Goal: Check status

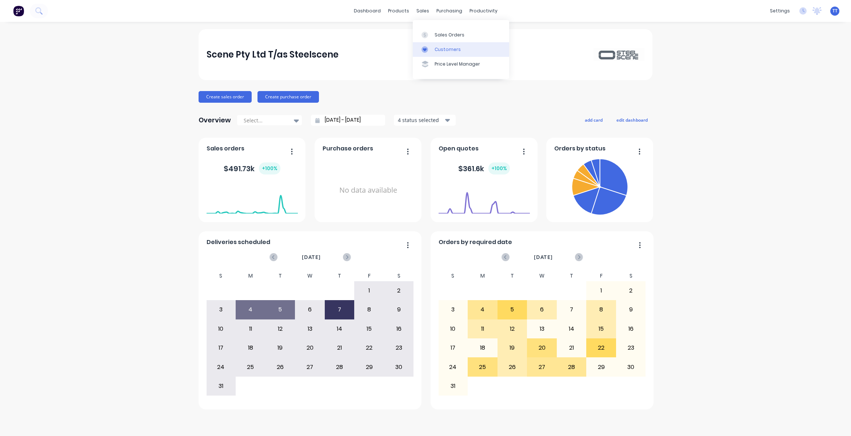
click at [446, 48] on div "Customers" at bounding box center [448, 49] width 26 height 7
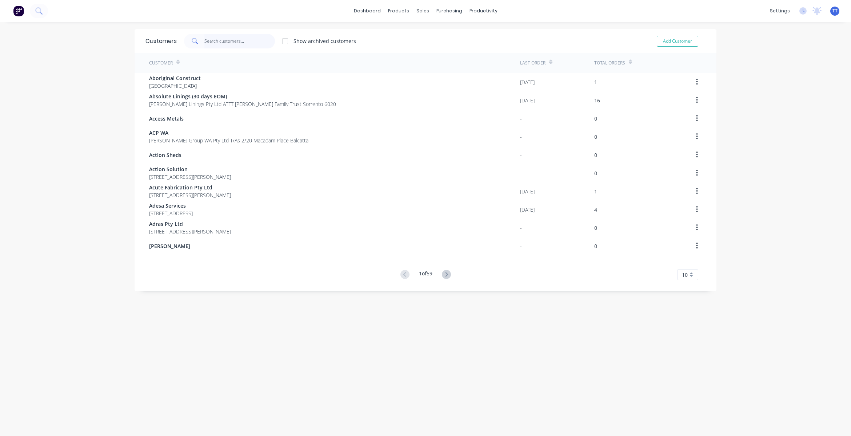
click at [235, 44] on input "text" at bounding box center [240, 41] width 71 height 15
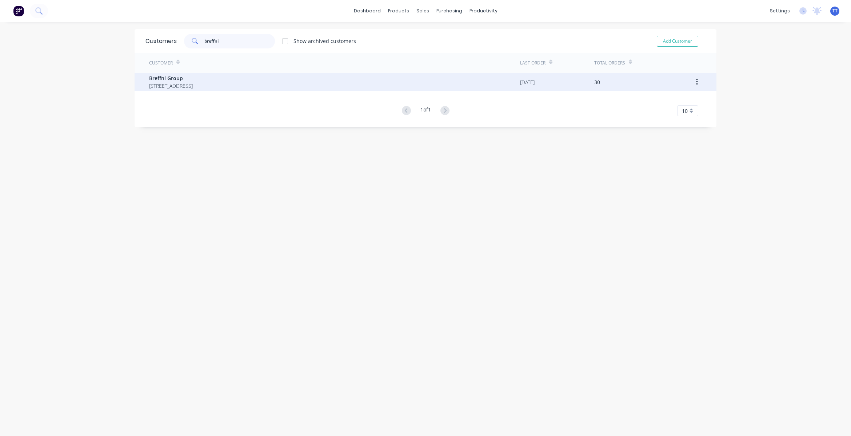
type input "breffni"
click at [193, 79] on span "Breffni Group" at bounding box center [171, 78] width 44 height 8
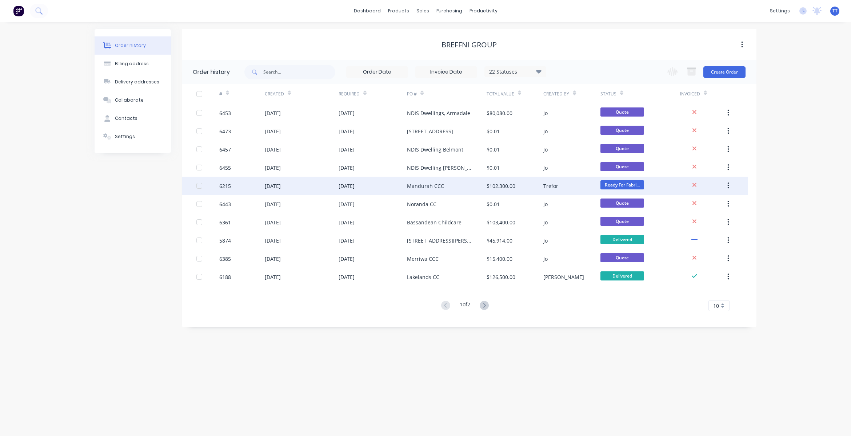
click at [433, 186] on div "Mandurah CCC" at bounding box center [425, 186] width 37 height 8
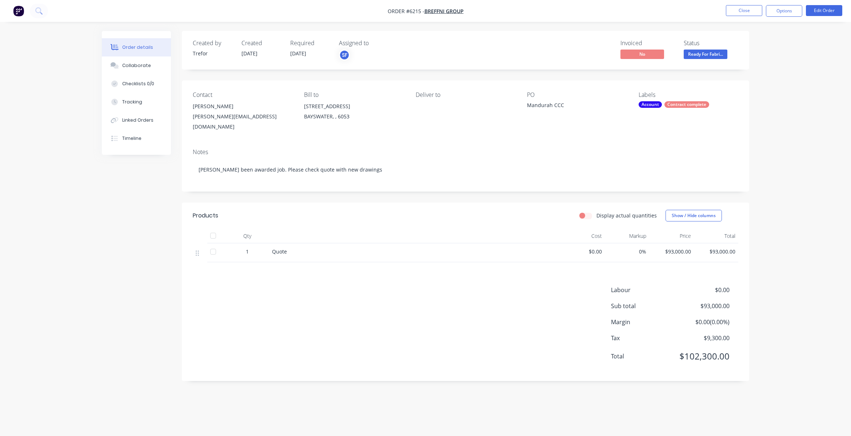
click at [246, 270] on div "Products Display actual quantities Show / Hide columns Qty Cost Markup Price To…" at bounding box center [466, 291] width 568 height 178
click at [750, 11] on button "Close" at bounding box center [744, 10] width 36 height 11
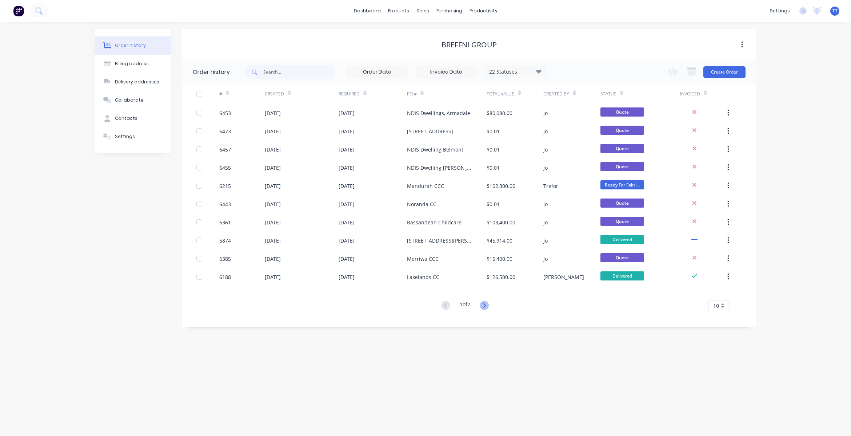
click at [486, 304] on icon at bounding box center [484, 305] width 3 height 4
click at [486, 304] on div "Order history Billing address Delivery addresses Collaborate Contacts Settings …" at bounding box center [425, 229] width 851 height 414
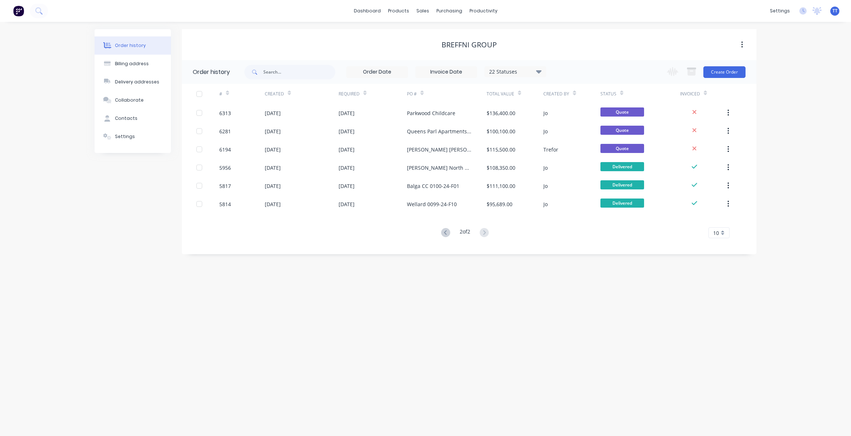
drag, startPoint x: 486, startPoint y: 304, endPoint x: 408, endPoint y: 303, distance: 77.9
click at [408, 303] on div "Order history Billing address Delivery addresses Collaborate Contacts Settings …" at bounding box center [425, 229] width 851 height 414
click at [444, 229] on icon at bounding box center [445, 232] width 9 height 9
